Goal: Check status: Check status

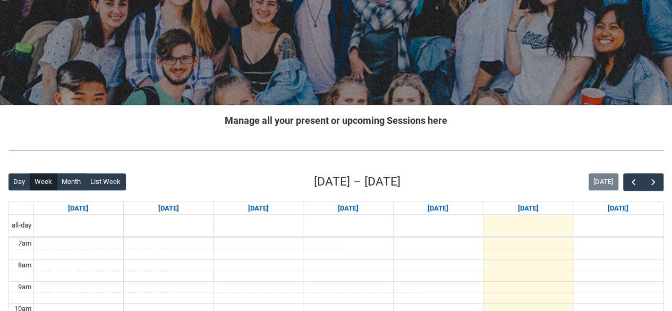
scroll to position [227, 0]
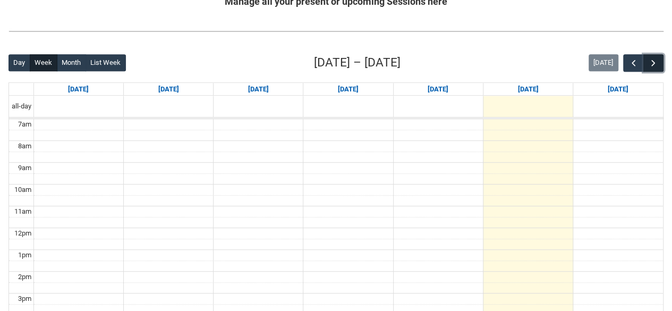
click at [650, 67] on button "button" at bounding box center [653, 63] width 20 height 18
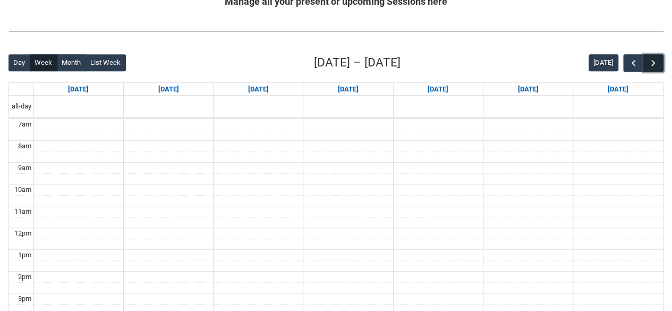
click at [650, 67] on button "button" at bounding box center [653, 63] width 20 height 18
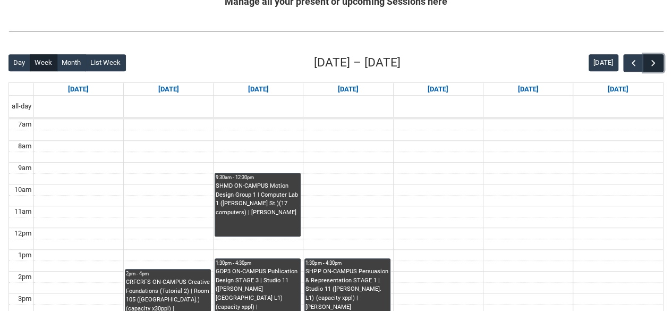
click at [650, 67] on button "button" at bounding box center [653, 63] width 20 height 18
click at [635, 64] on span "button" at bounding box center [633, 63] width 11 height 11
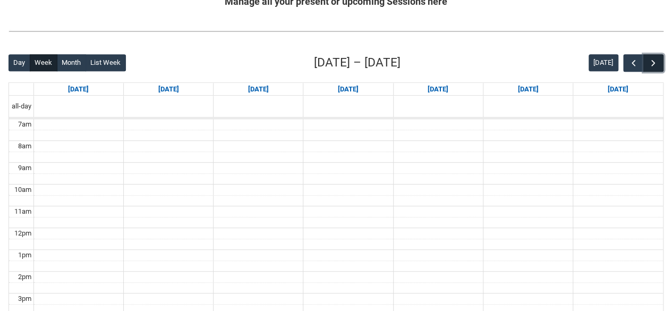
click at [649, 63] on span "button" at bounding box center [653, 63] width 11 height 11
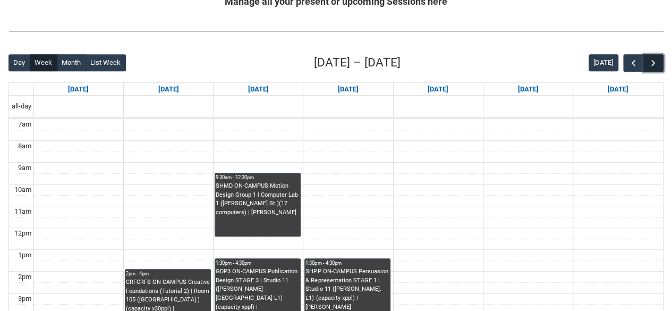
click at [649, 63] on span "button" at bounding box center [653, 63] width 11 height 11
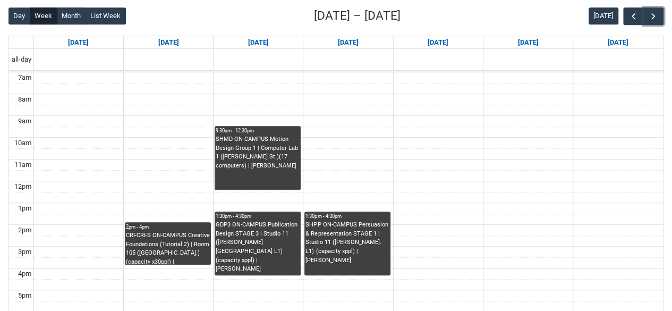
scroll to position [271, 0]
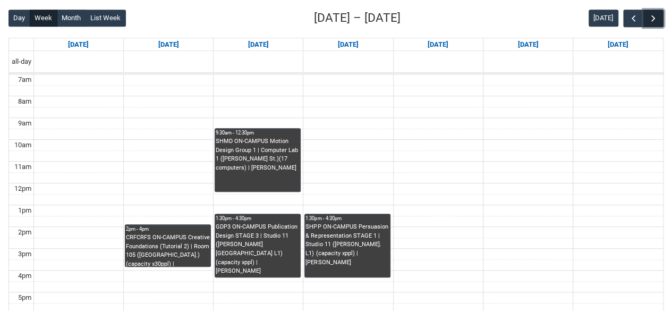
click at [654, 22] on span "button" at bounding box center [653, 18] width 11 height 11
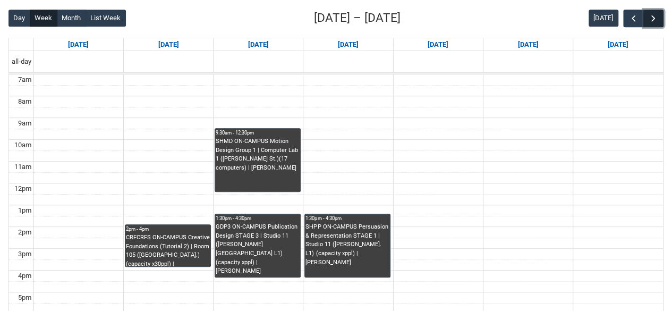
click at [654, 22] on span "button" at bounding box center [653, 18] width 11 height 11
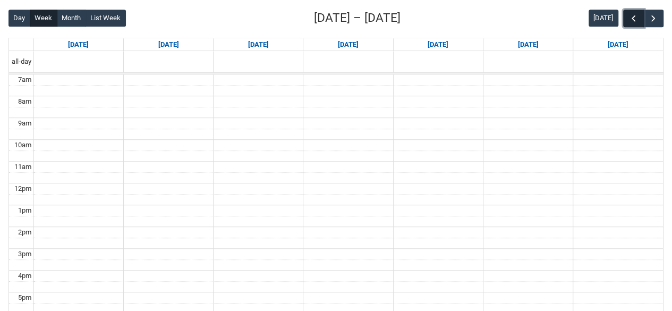
click at [634, 18] on span "button" at bounding box center [633, 18] width 11 height 11
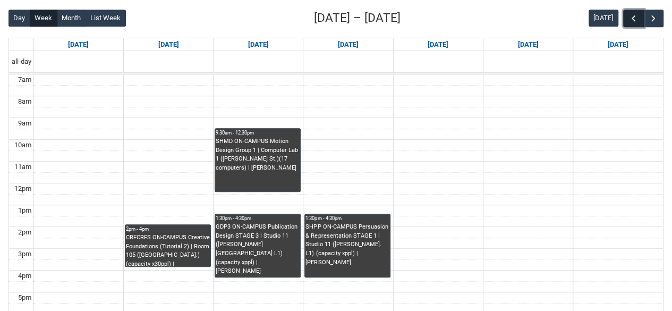
click at [634, 18] on span "button" at bounding box center [633, 18] width 11 height 11
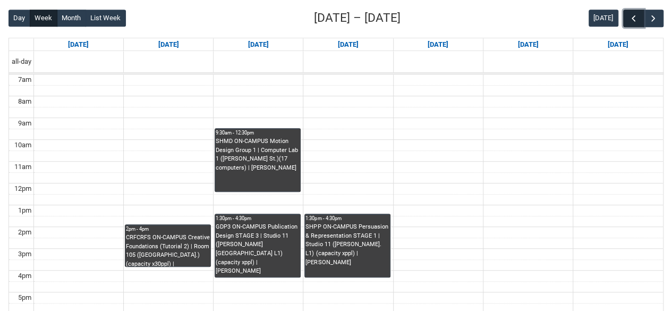
click at [634, 18] on span "button" at bounding box center [633, 18] width 11 height 11
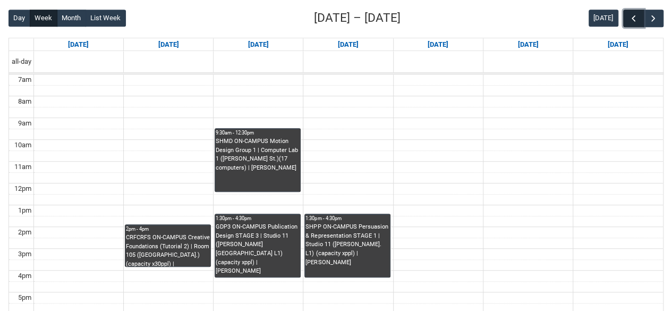
click at [634, 18] on span "button" at bounding box center [633, 18] width 11 height 11
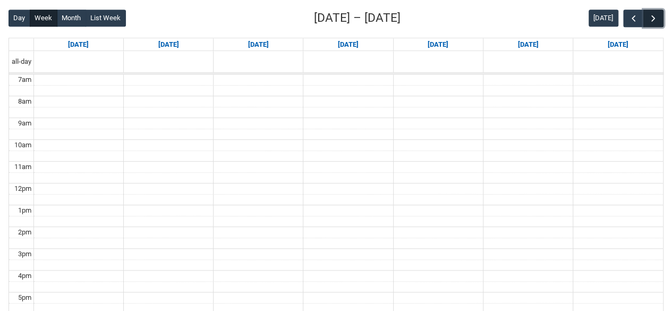
click at [652, 20] on span "button" at bounding box center [653, 18] width 11 height 11
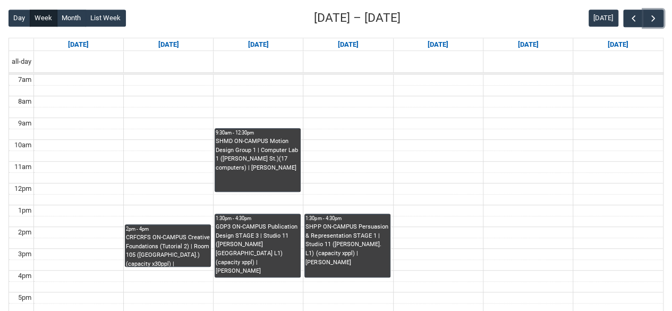
click at [201, 247] on div "CRFCRFS ON-CAMPUS Creative Foundations (Tutorial 2) | Room 105 ([GEOGRAPHIC_DAT…" at bounding box center [168, 249] width 84 height 33
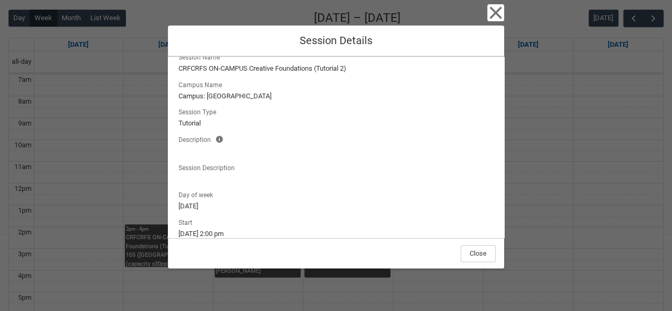
scroll to position [0, 0]
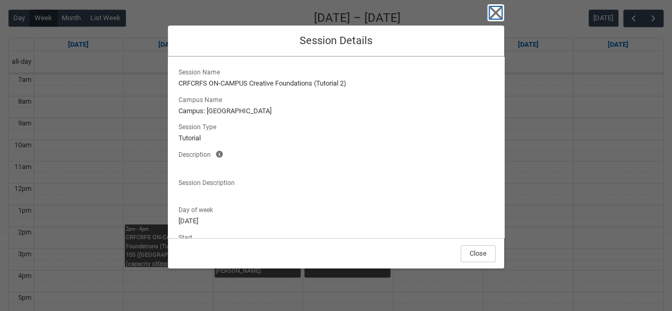
click at [498, 10] on icon "button" at bounding box center [495, 13] width 12 height 12
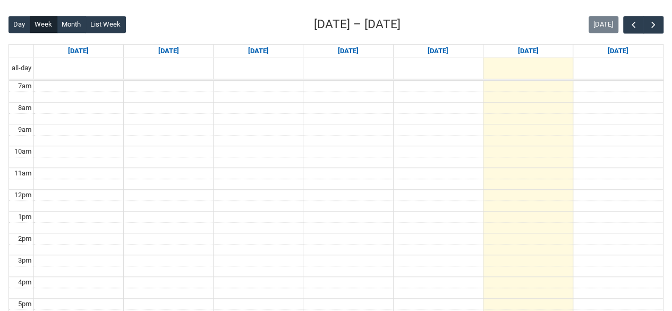
scroll to position [281, 0]
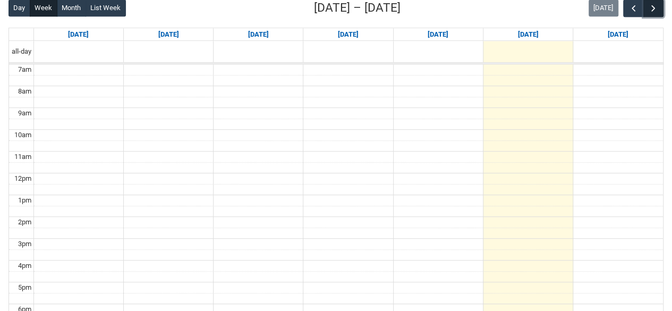
click at [648, 10] on span "button" at bounding box center [653, 8] width 11 height 11
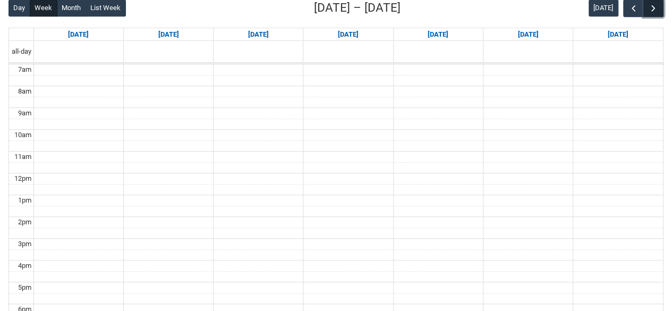
click at [648, 10] on span "button" at bounding box center [653, 8] width 11 height 11
